Goal: Transaction & Acquisition: Purchase product/service

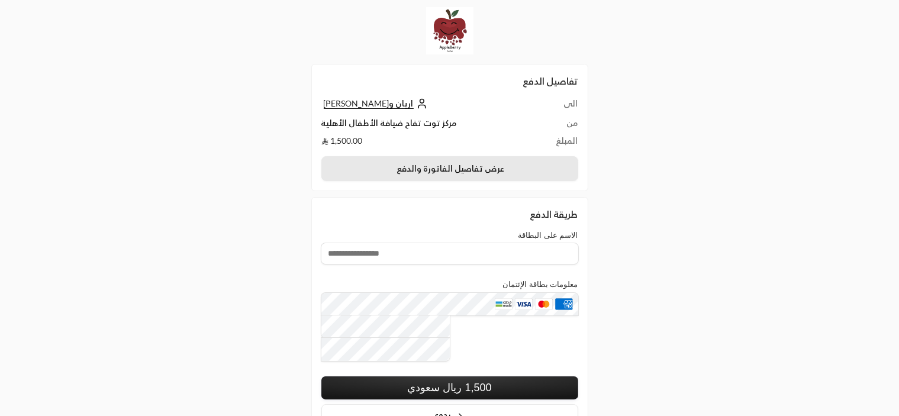
click at [434, 172] on button "عرض تفاصيل الفاتورة والدفع" at bounding box center [449, 168] width 257 height 25
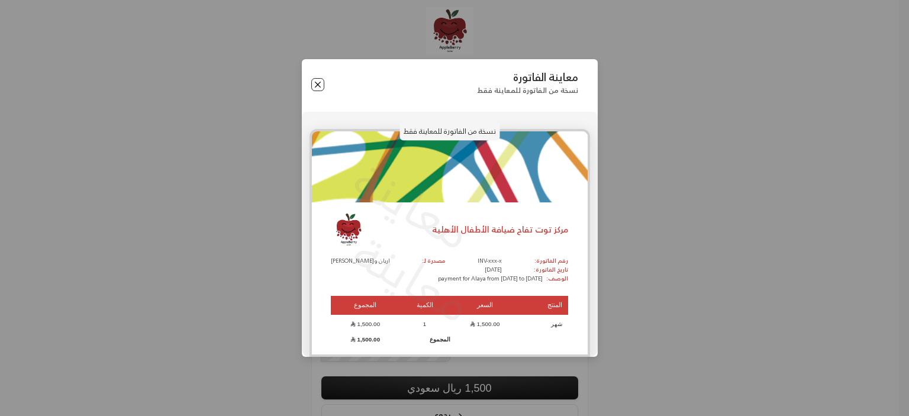
click at [320, 88] on button "Close" at bounding box center [317, 84] width 13 height 13
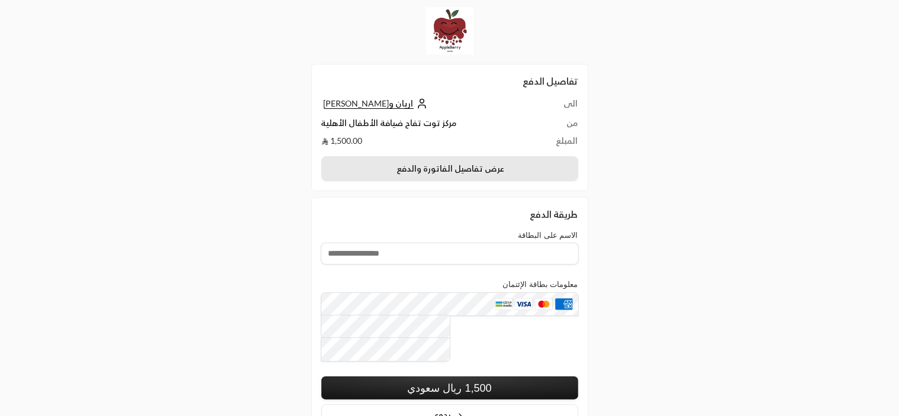
click at [444, 175] on button "عرض تفاصيل الفاتورة والدفع" at bounding box center [449, 168] width 257 height 25
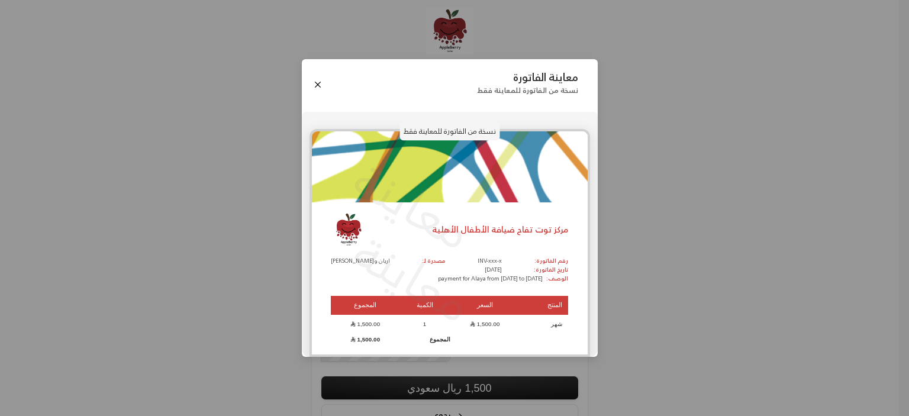
click at [660, 101] on div "معاينة الفاتورة نسخة من الفاتورة للمعاينة فقط نسخة من الفاتورة للمعاينة فقط معا…" at bounding box center [454, 208] width 909 height 416
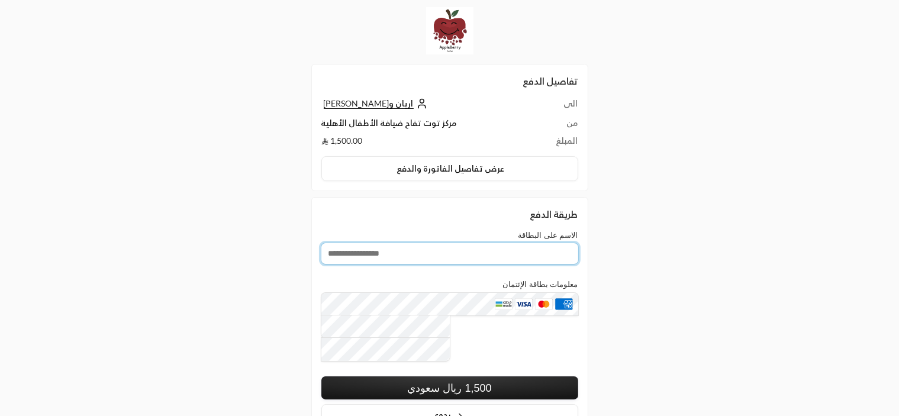
click at [362, 259] on input "الاسم على البطاقة" at bounding box center [449, 253] width 257 height 21
type input "**********"
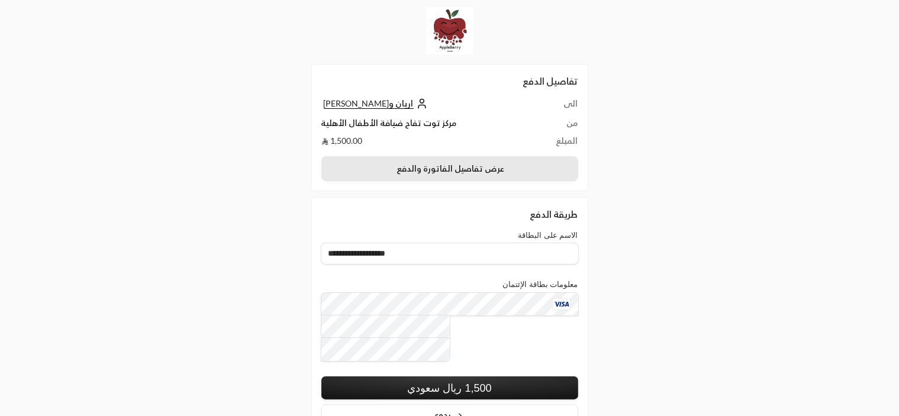
click at [464, 175] on button "عرض تفاصيل الفاتورة والدفع" at bounding box center [449, 168] width 257 height 25
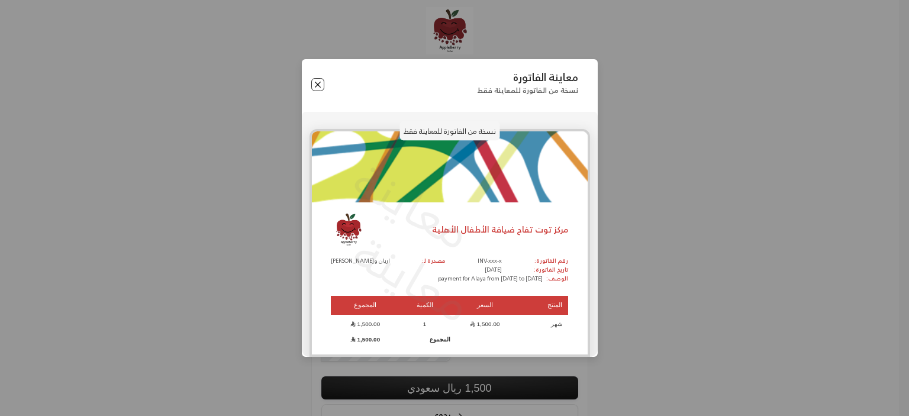
click at [318, 87] on button "Close" at bounding box center [317, 84] width 13 height 13
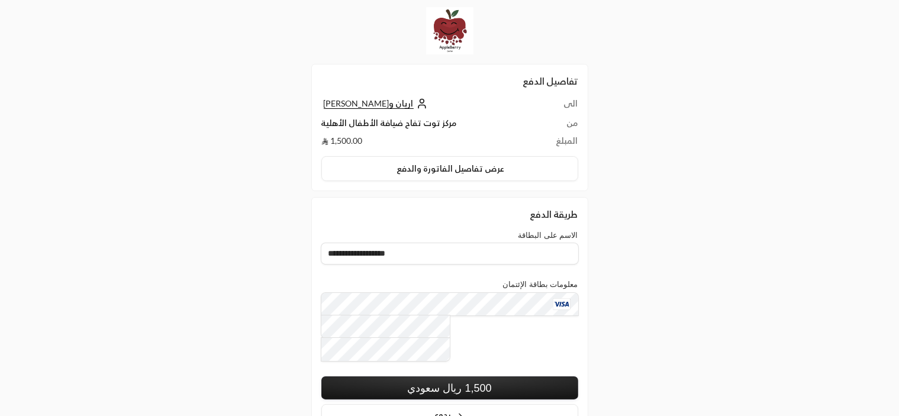
click at [493, 376] on button "1,500 ريال سعودي" at bounding box center [449, 387] width 257 height 23
